Goal: Task Accomplishment & Management: Use online tool/utility

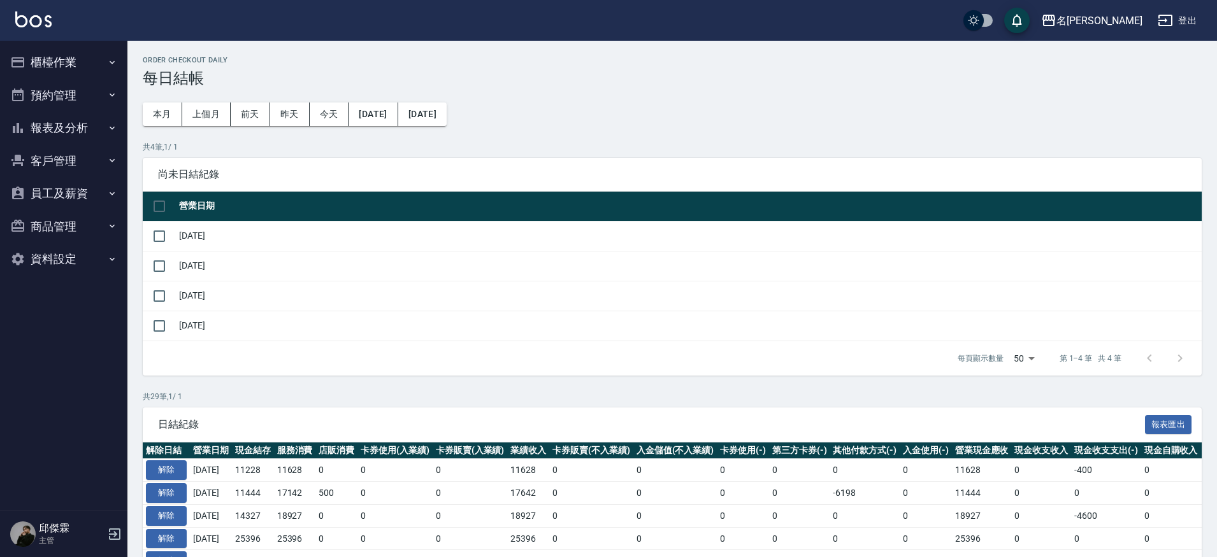
scroll to position [3, 0]
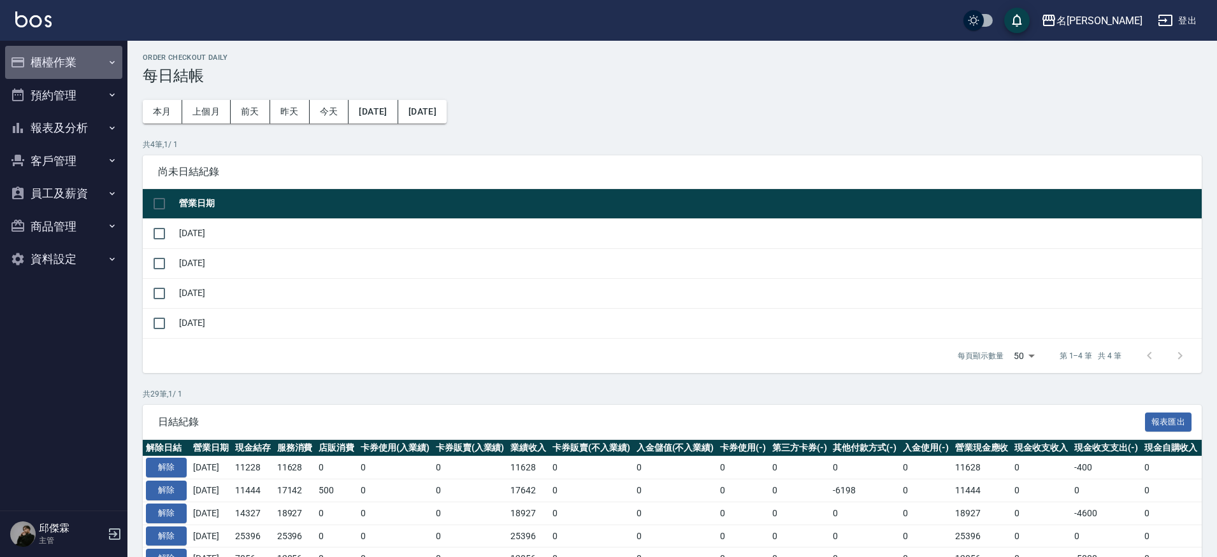
click at [73, 52] on button "櫃檯作業" at bounding box center [63, 62] width 117 height 33
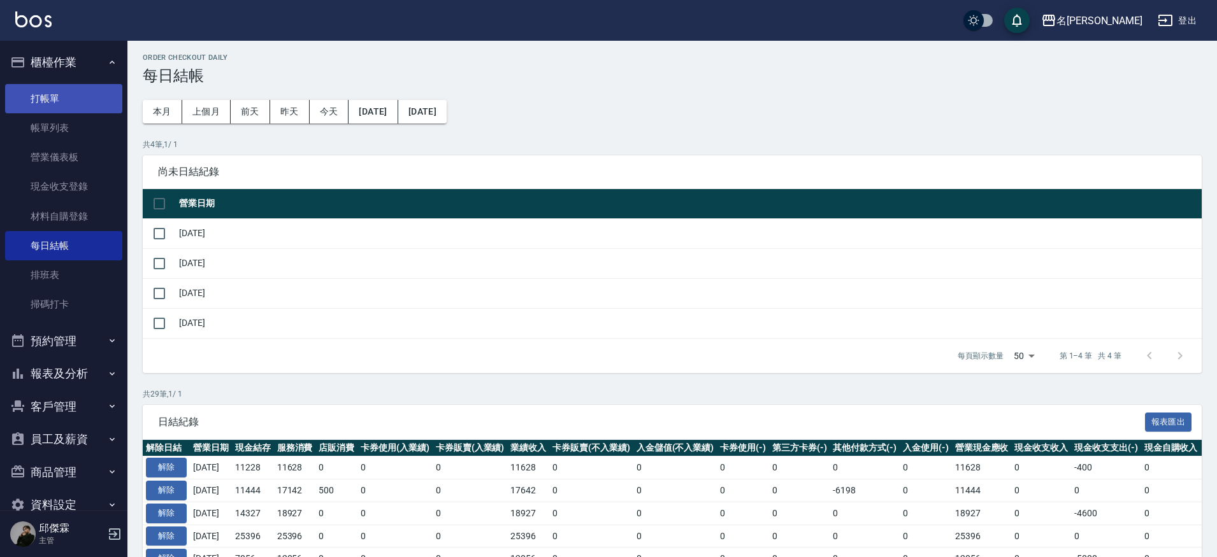
click at [67, 100] on link "打帳單" at bounding box center [63, 98] width 117 height 29
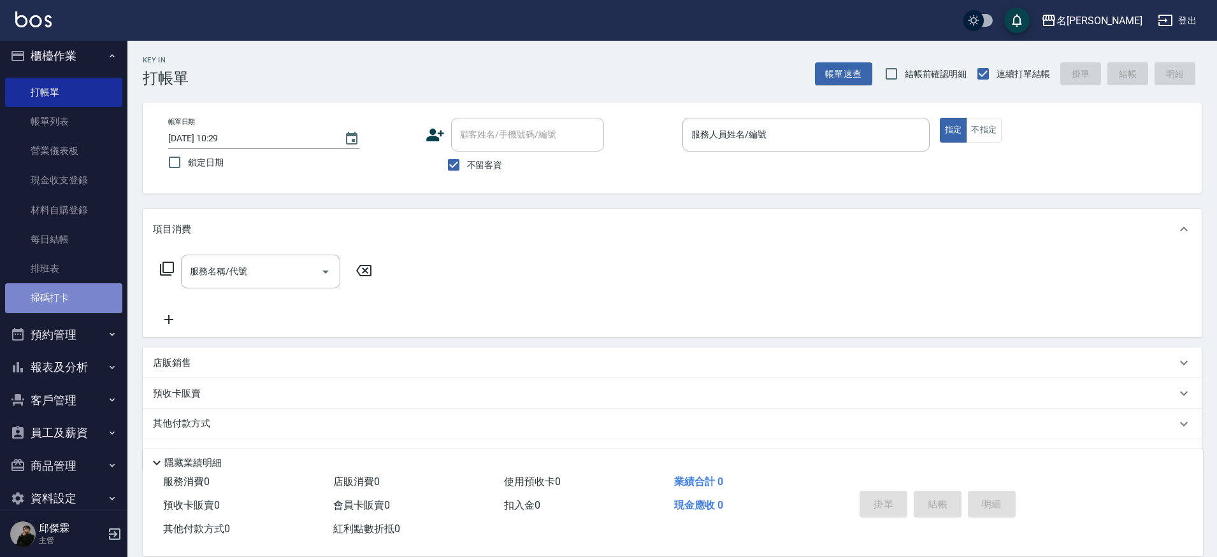
click at [79, 301] on link "掃碼打卡" at bounding box center [63, 297] width 117 height 29
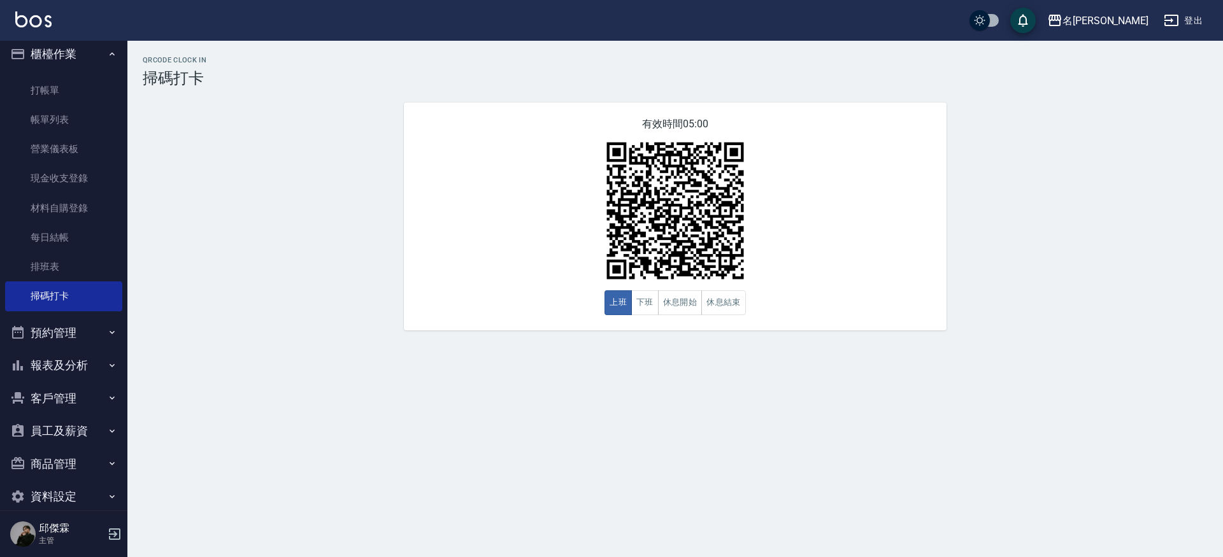
scroll to position [8, 0]
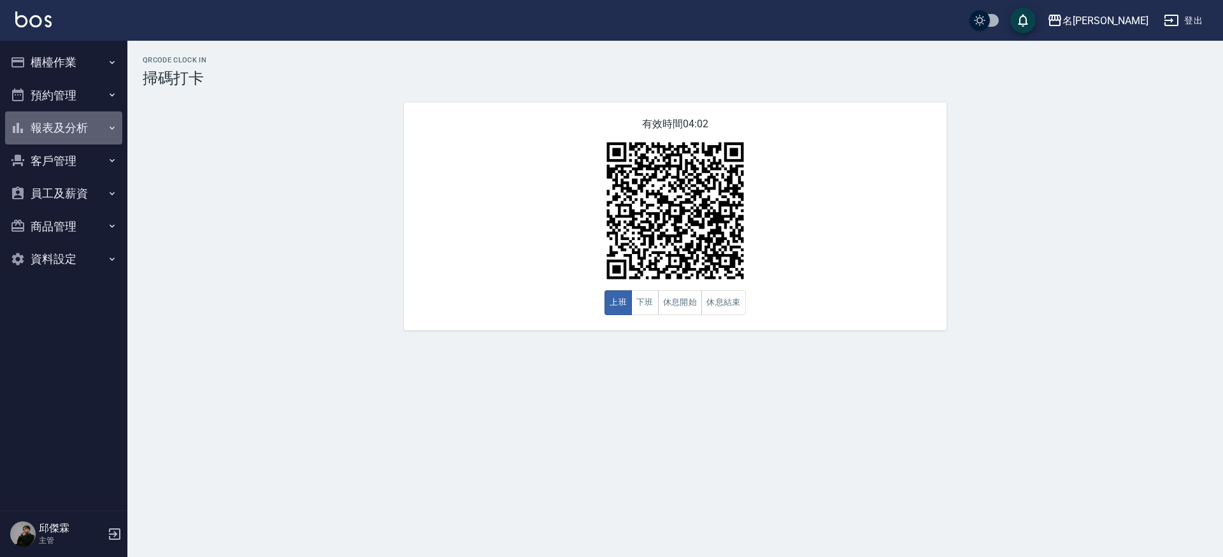
drag, startPoint x: 62, startPoint y: 132, endPoint x: 58, endPoint y: 127, distance: 7.3
click at [62, 132] on button "報表及分析" at bounding box center [63, 127] width 117 height 33
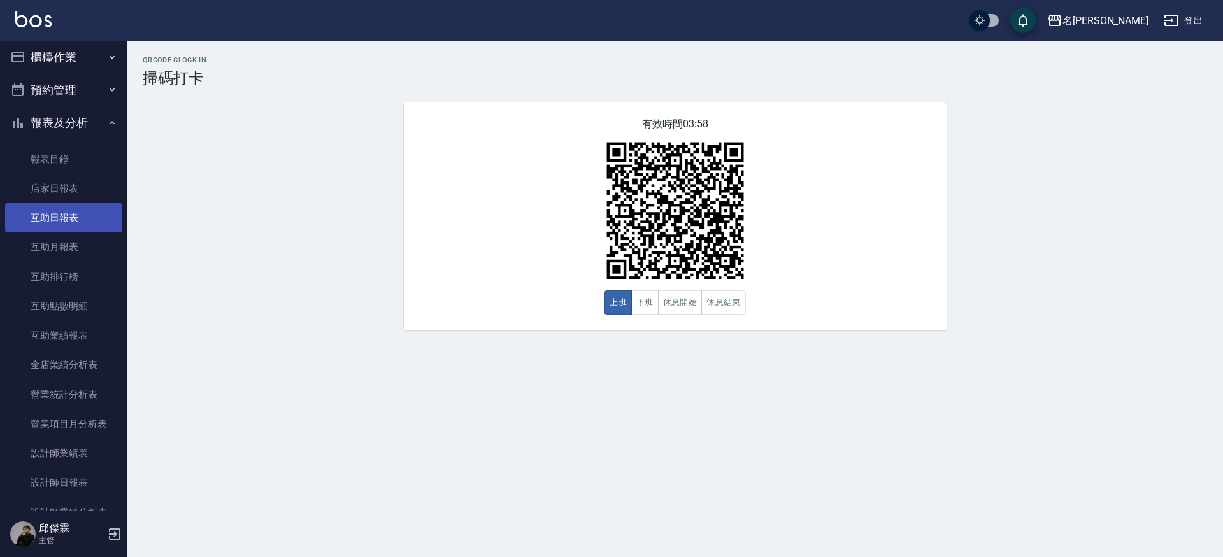
click at [63, 227] on link "互助日報表" at bounding box center [63, 217] width 117 height 29
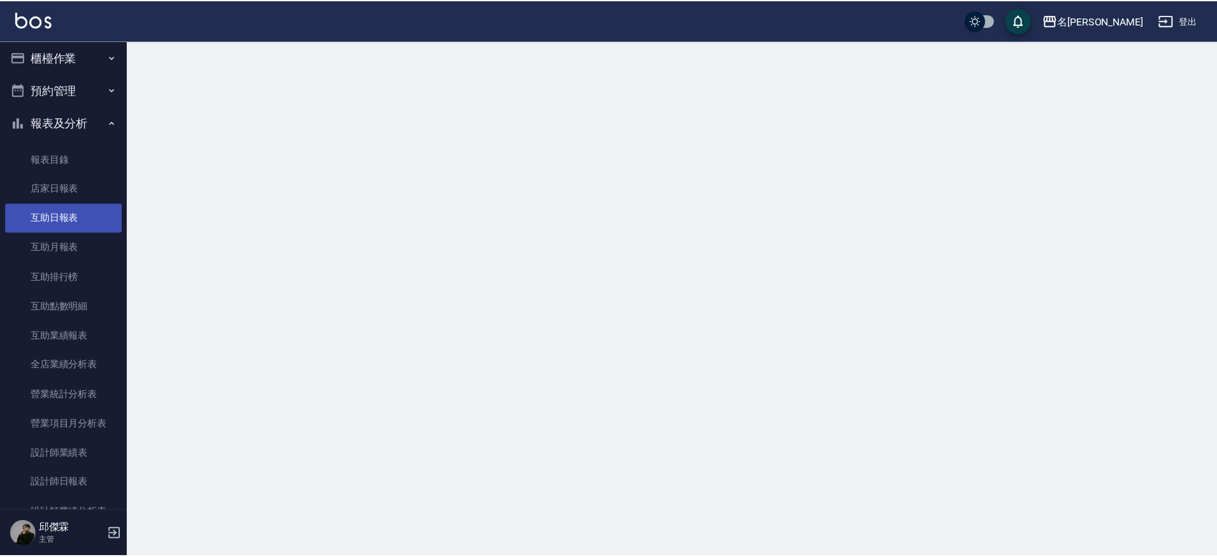
scroll to position [4, 0]
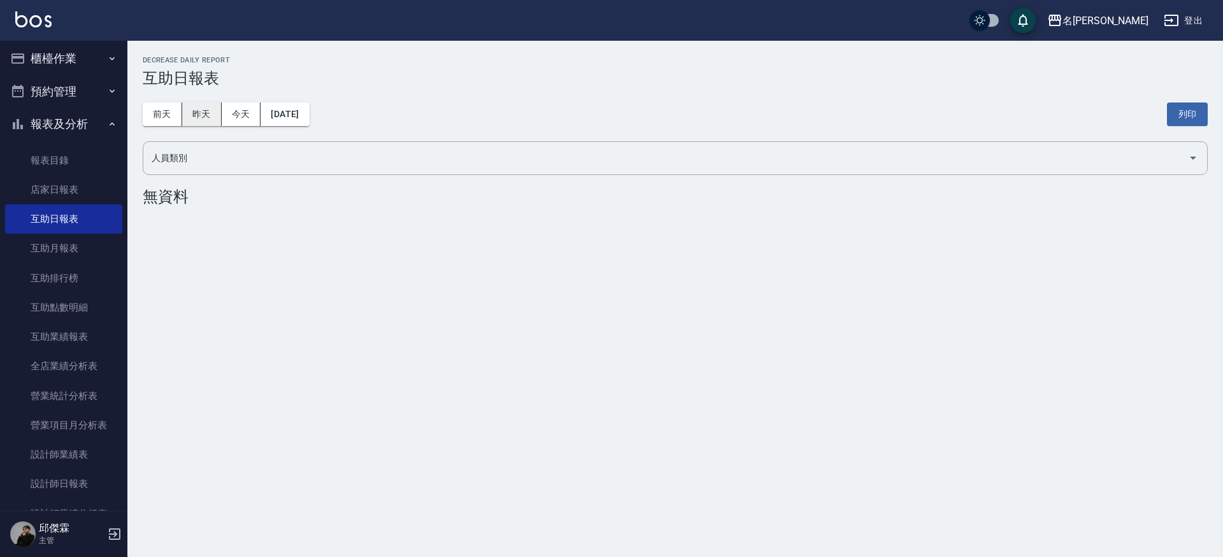
click at [211, 120] on button "昨天" at bounding box center [201, 115] width 39 height 24
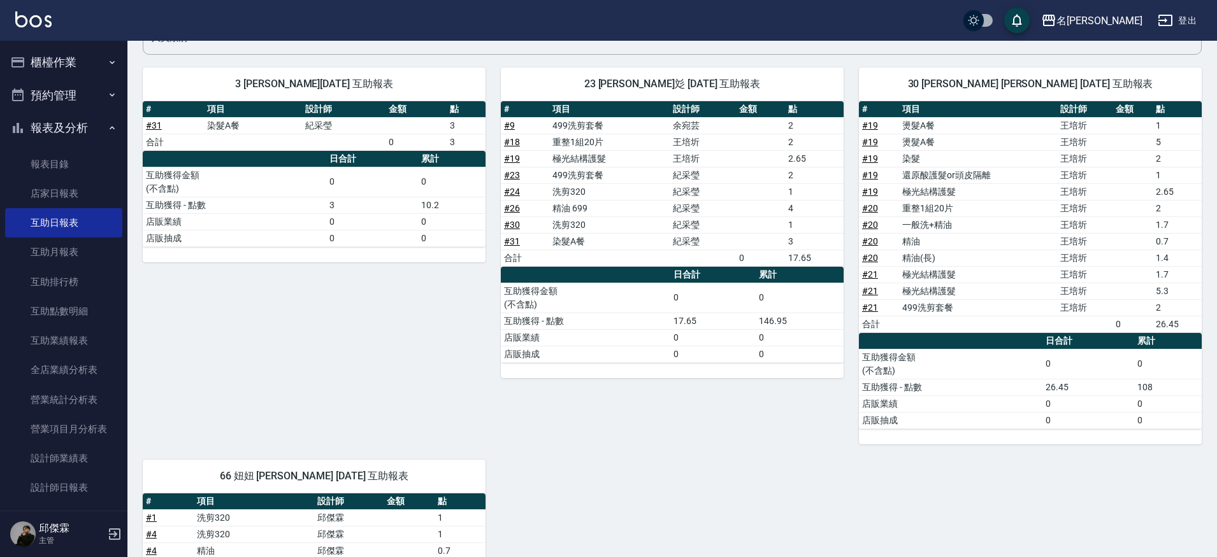
scroll to position [118, 0]
